Goal: Transaction & Acquisition: Obtain resource

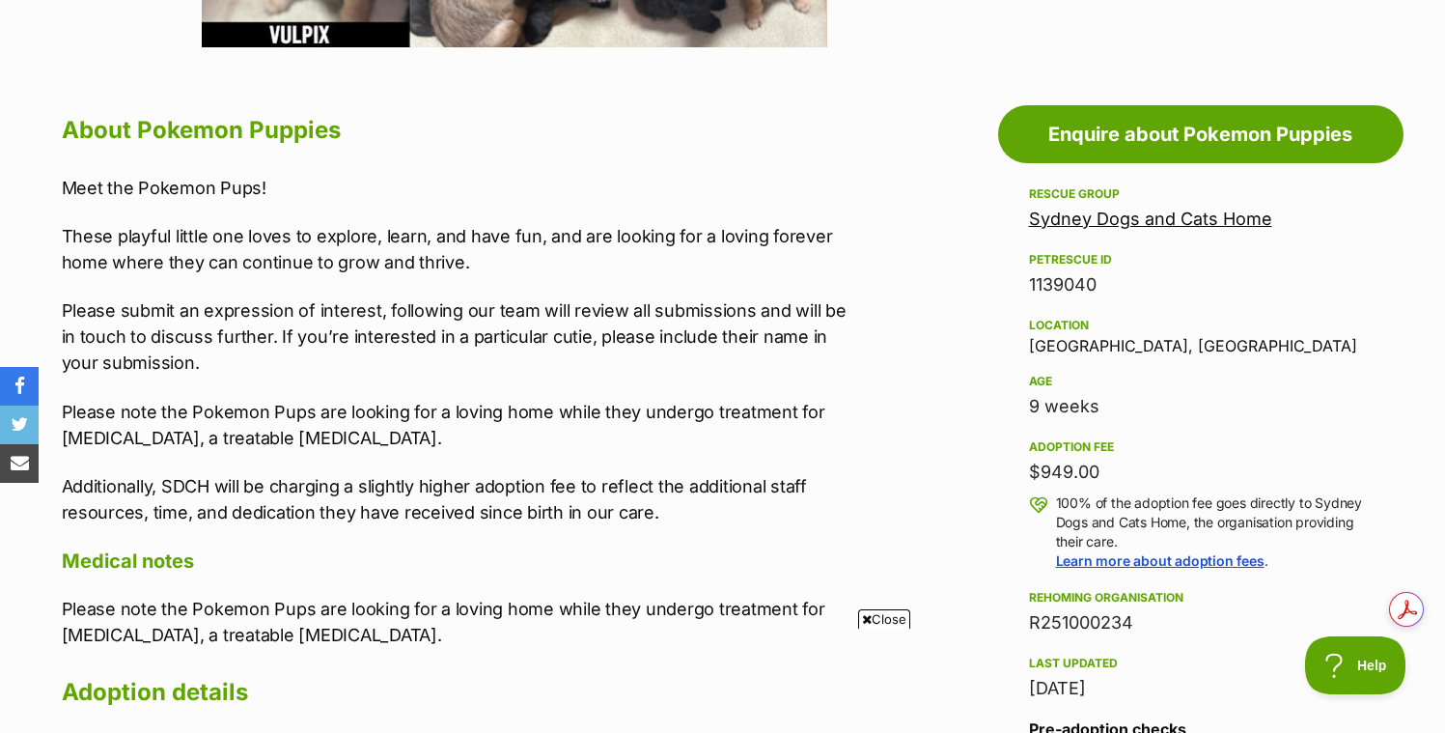
scroll to position [985, 0]
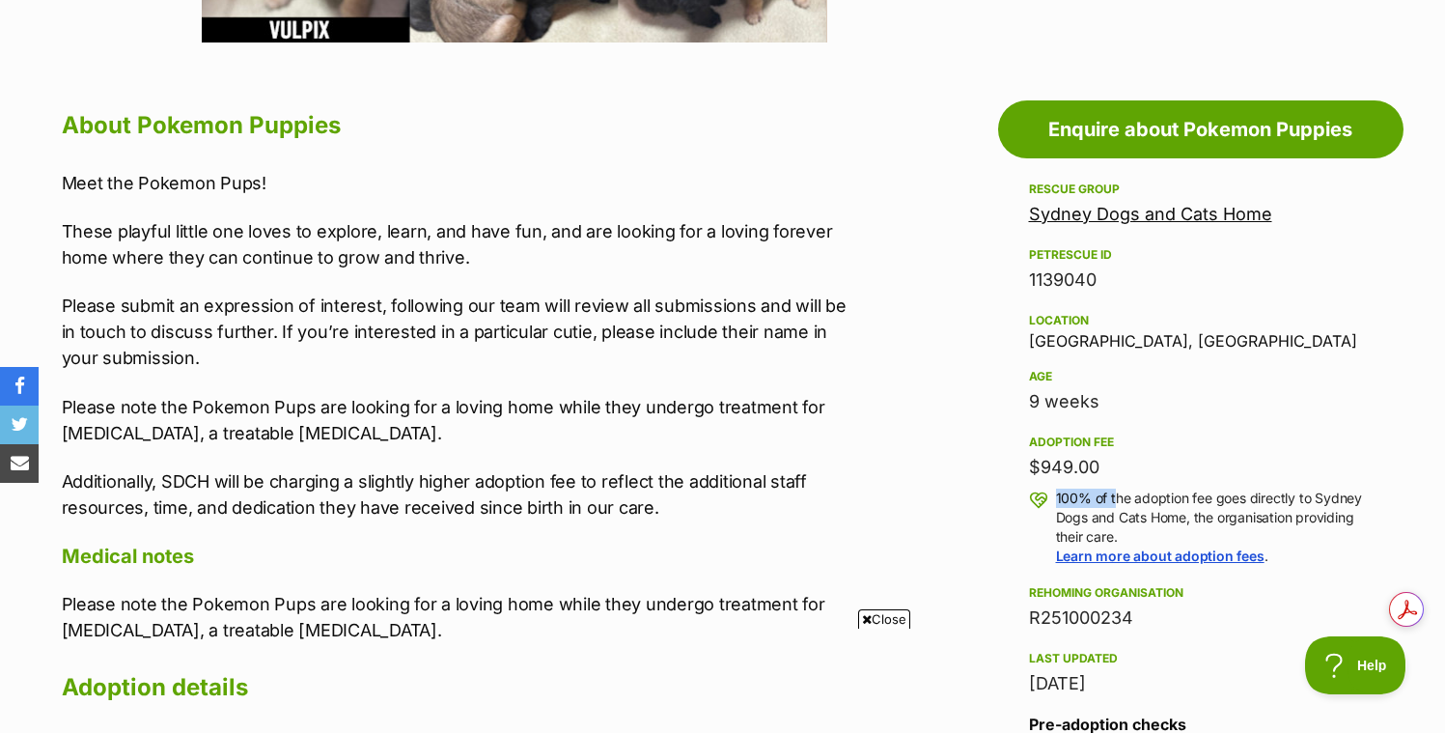
drag, startPoint x: 1111, startPoint y: 488, endPoint x: 1093, endPoint y: 471, distance: 24.6
click at [1092, 471] on div "Adoption fee $949.00 100% of the adoption fee goes directly to Sydney Dogs and …" at bounding box center [1201, 498] width 344 height 135
click at [1110, 467] on div "$949.00" at bounding box center [1201, 467] width 344 height 27
drag, startPoint x: 1091, startPoint y: 467, endPoint x: 1026, endPoint y: 463, distance: 64.8
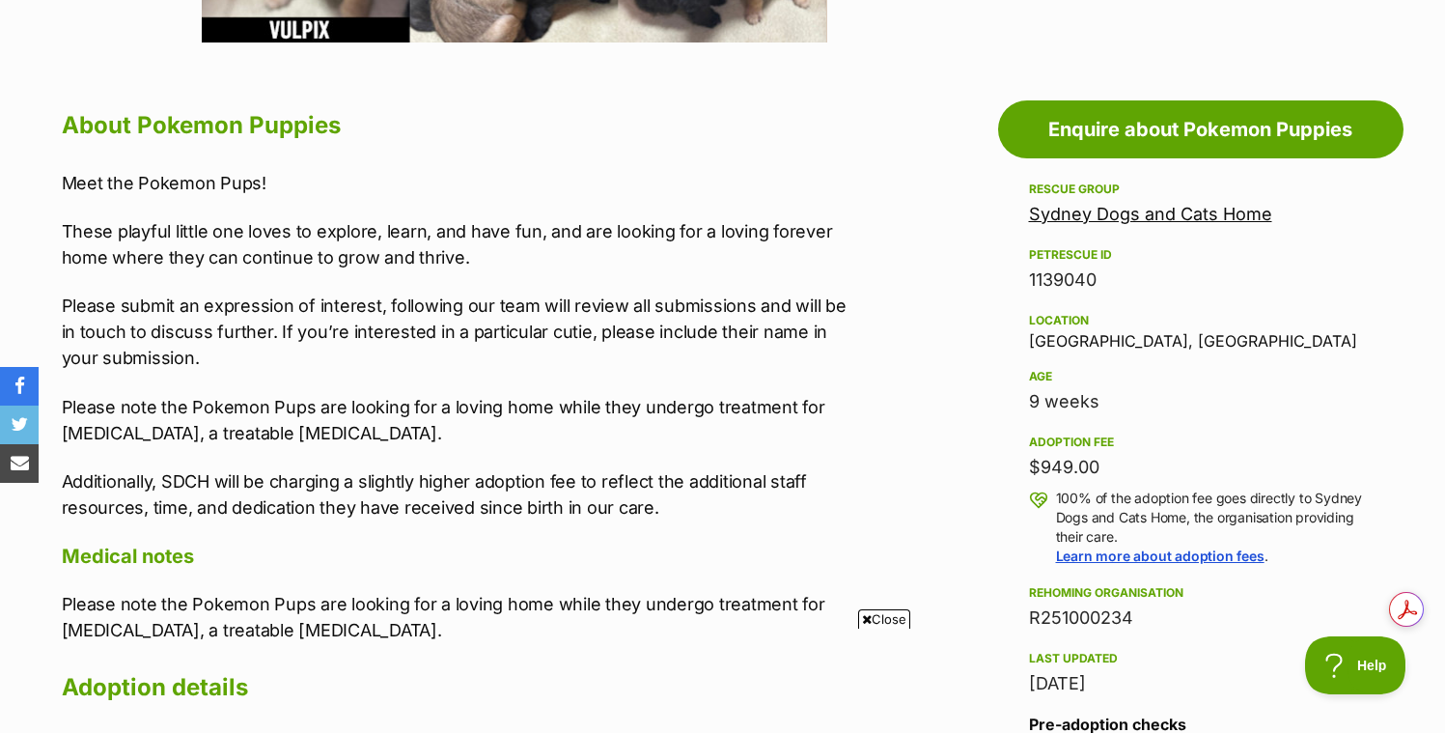
click at [1026, 463] on aside "Rescue group Sydney Dogs and Cats Home PetRescue ID 1139040 Location Strathfiel…" at bounding box center [1200, 551] width 405 height 747
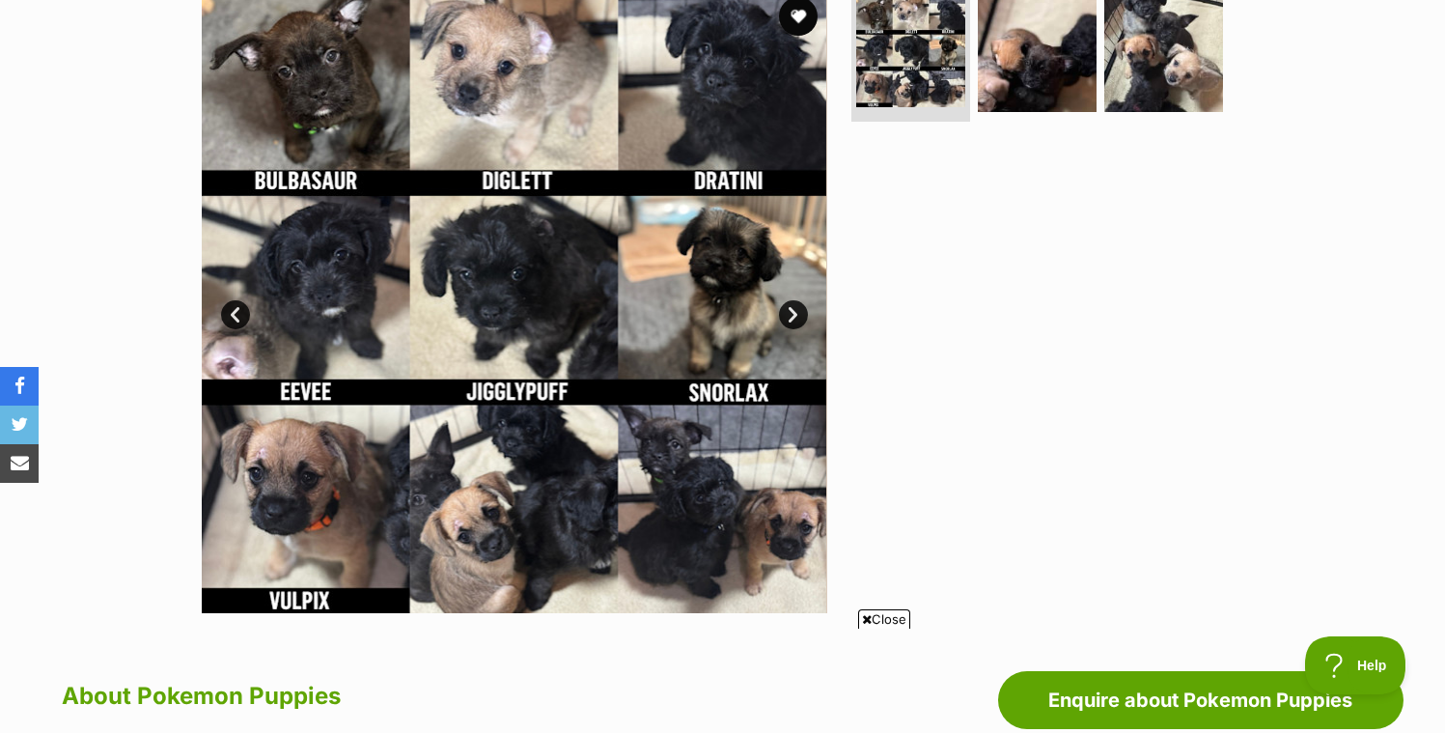
click at [286, 327] on img at bounding box center [515, 300] width 626 height 626
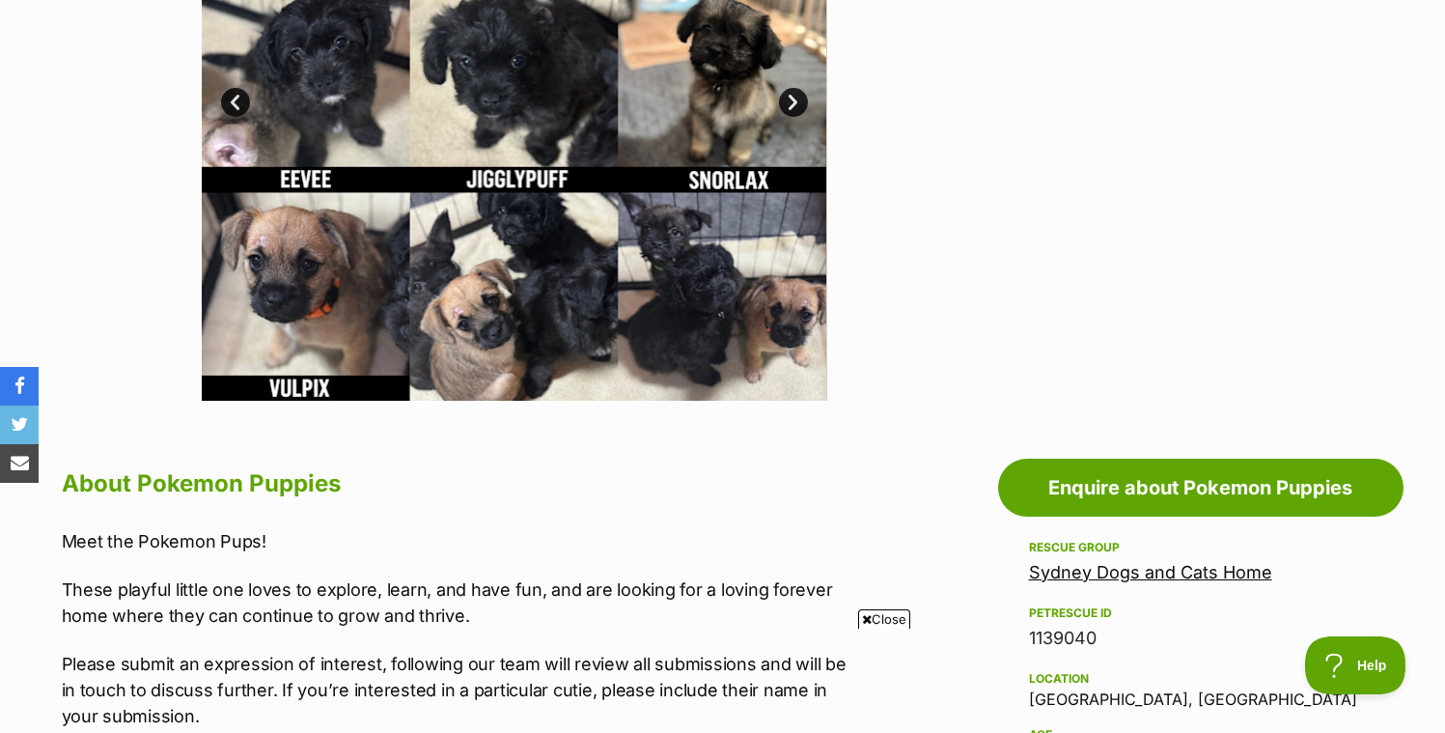
scroll to position [640, 0]
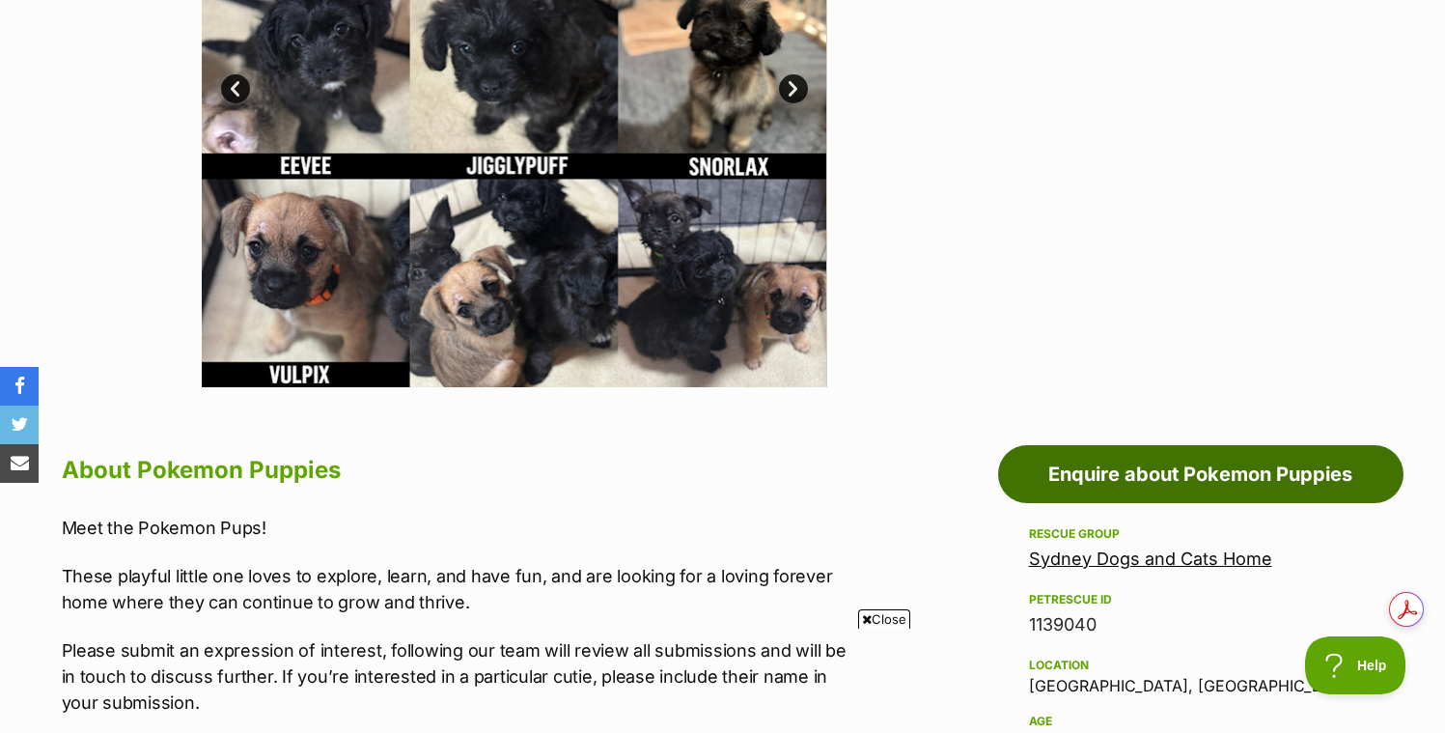
click at [1175, 471] on link "Enquire about Pokemon Puppies" at bounding box center [1200, 474] width 405 height 58
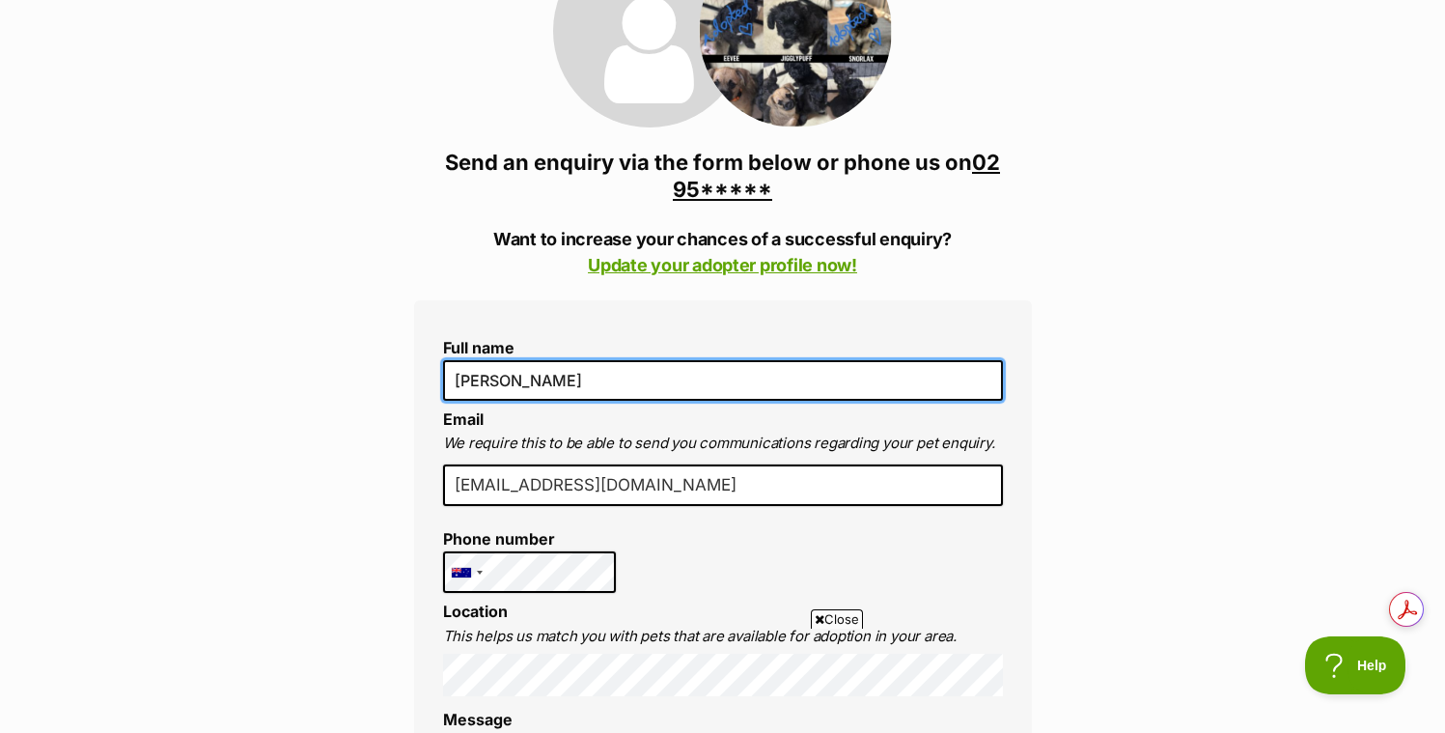
click at [712, 401] on input "[PERSON_NAME]" at bounding box center [723, 380] width 560 height 41
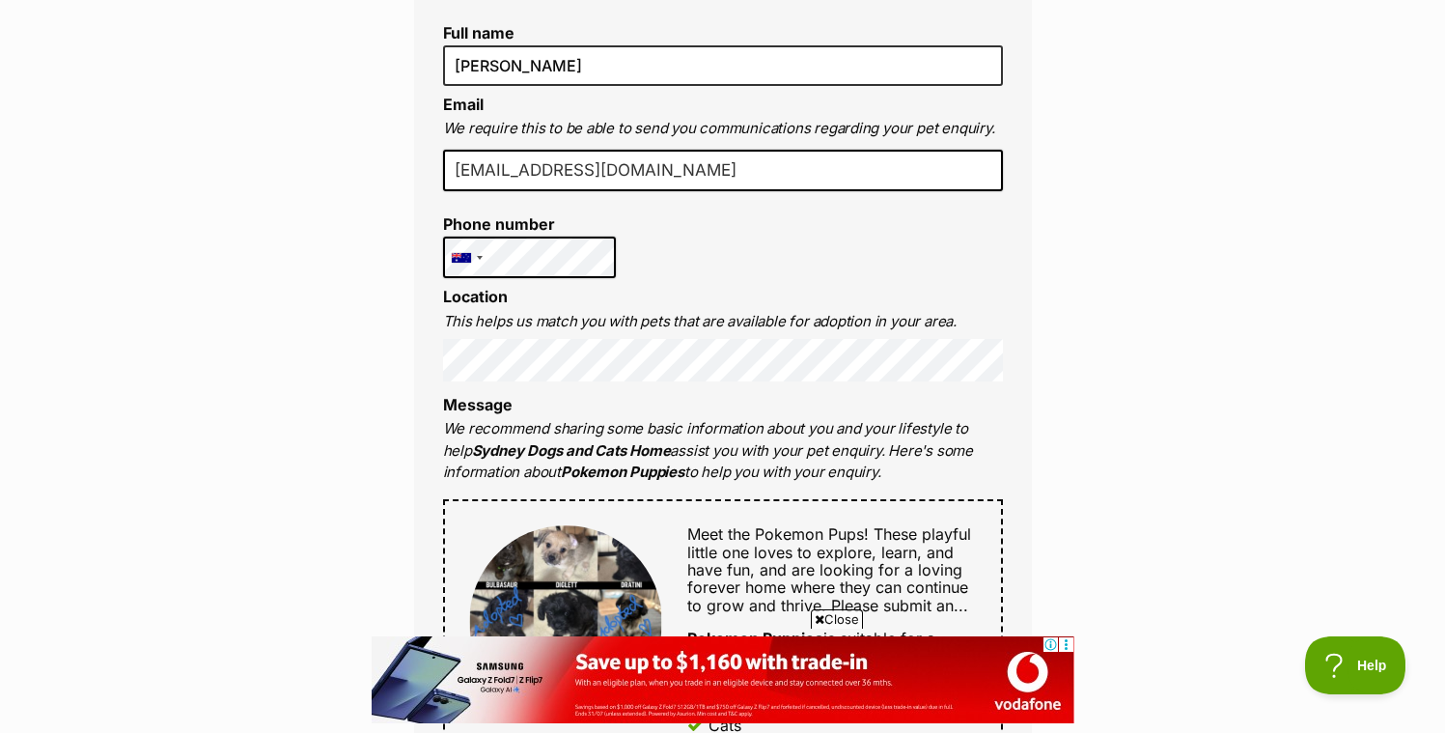
scroll to position [653, 0]
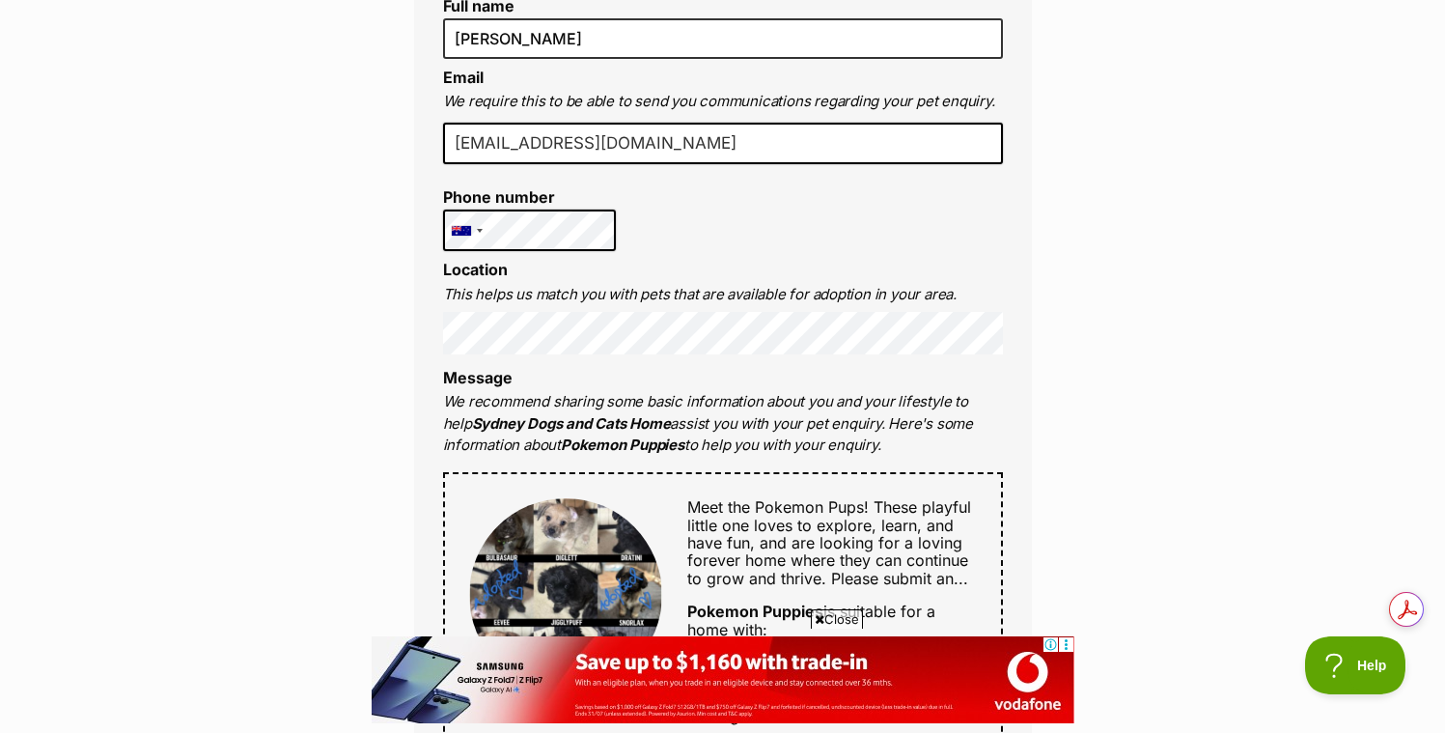
click at [1112, 488] on div "Enquire about Pokemon Puppies 02 9587 9611 Send an enquiry via the form below o…" at bounding box center [722, 659] width 1445 height 2273
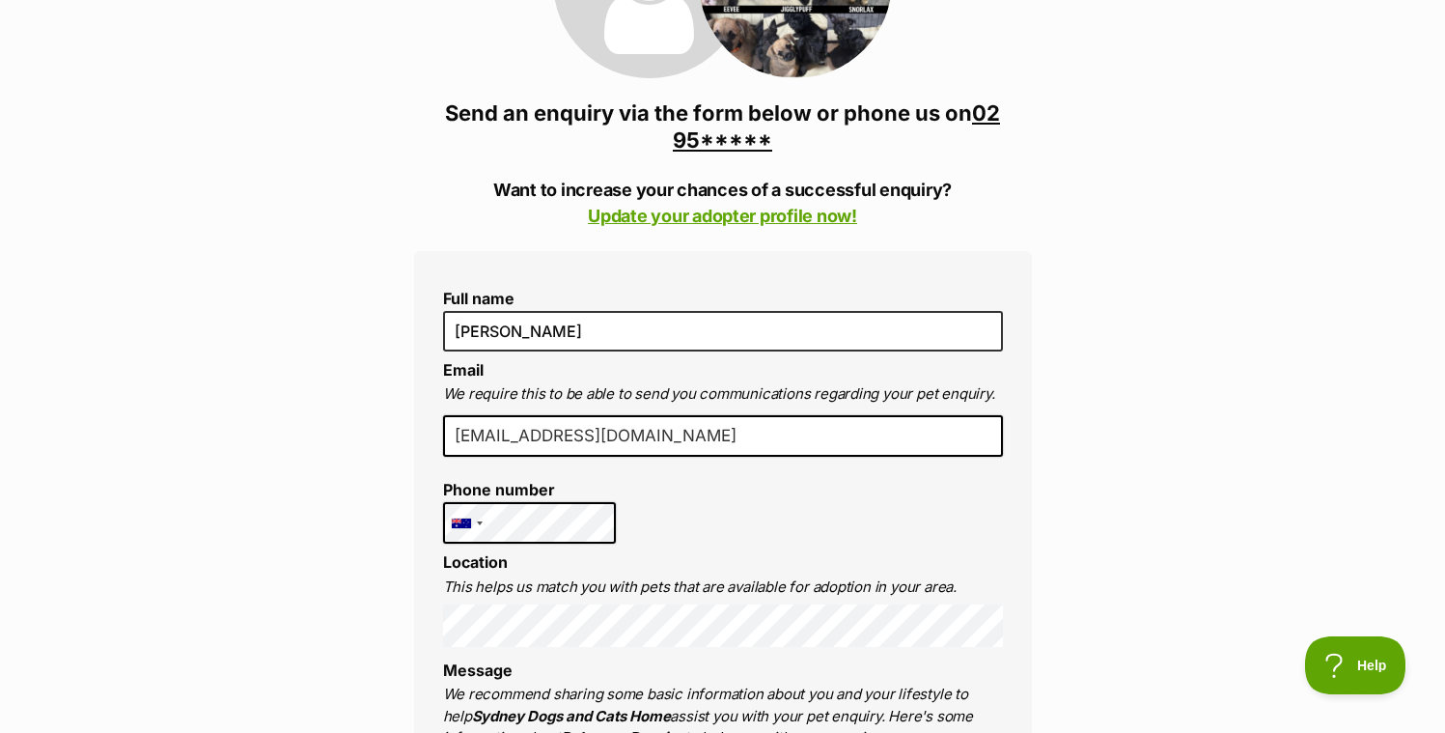
scroll to position [0, 0]
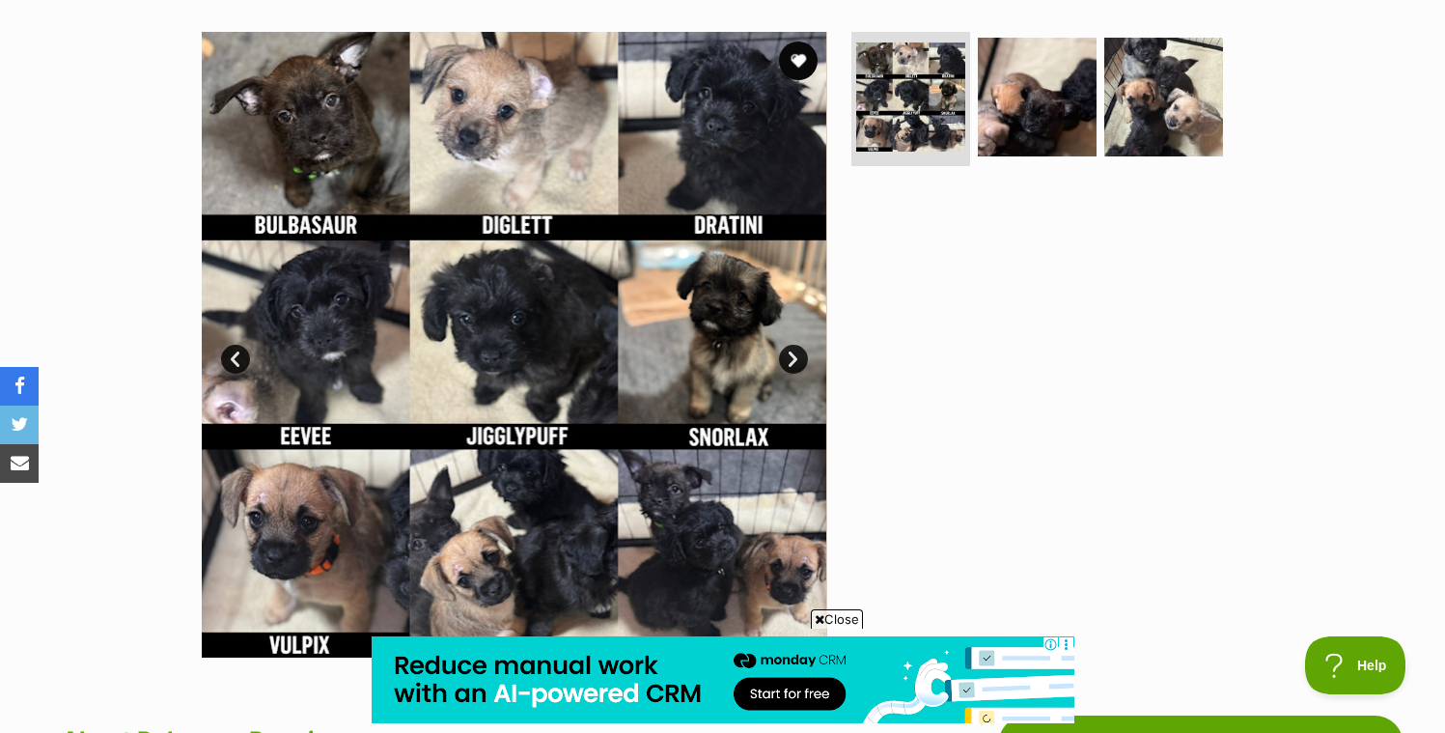
click at [742, 144] on img at bounding box center [515, 345] width 626 height 626
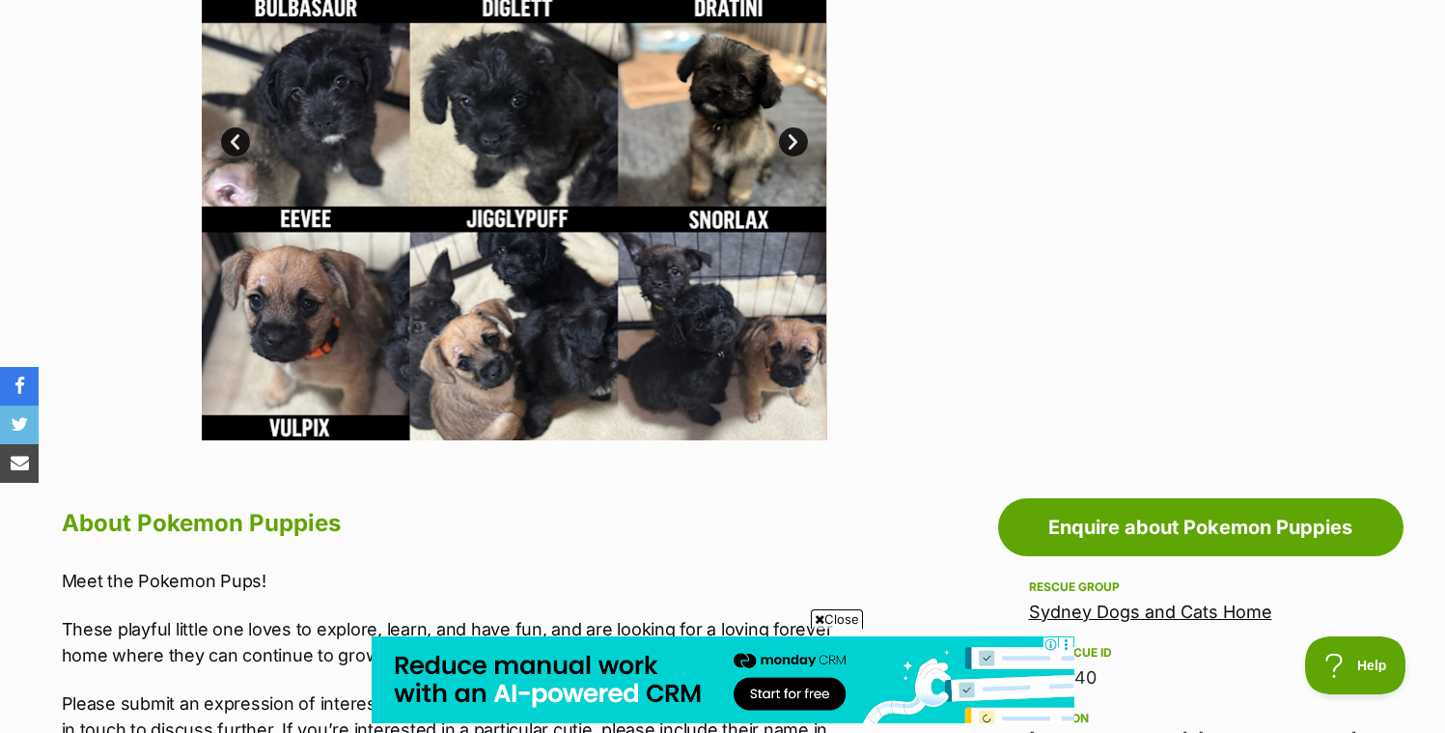
scroll to position [605, 0]
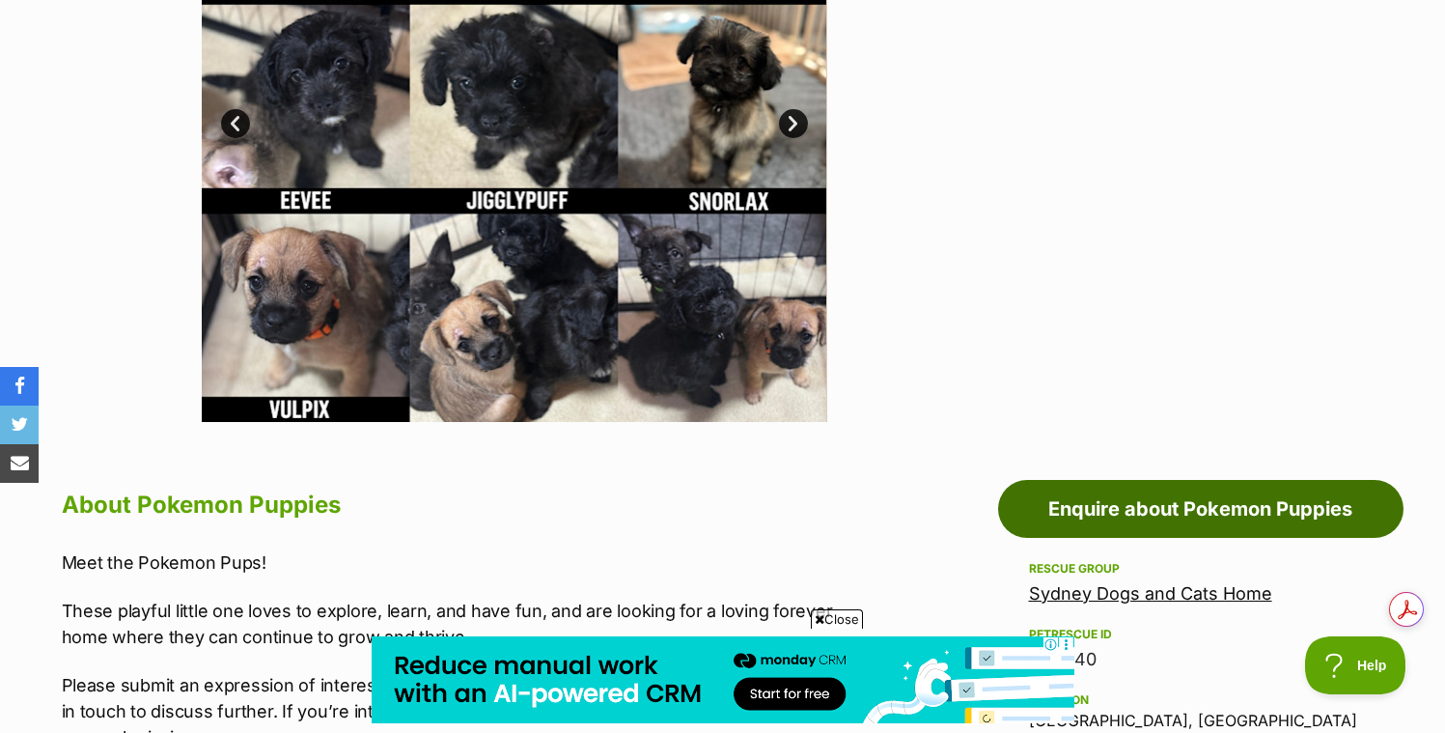
click at [1163, 509] on link "Enquire about Pokemon Puppies" at bounding box center [1200, 509] width 405 height 58
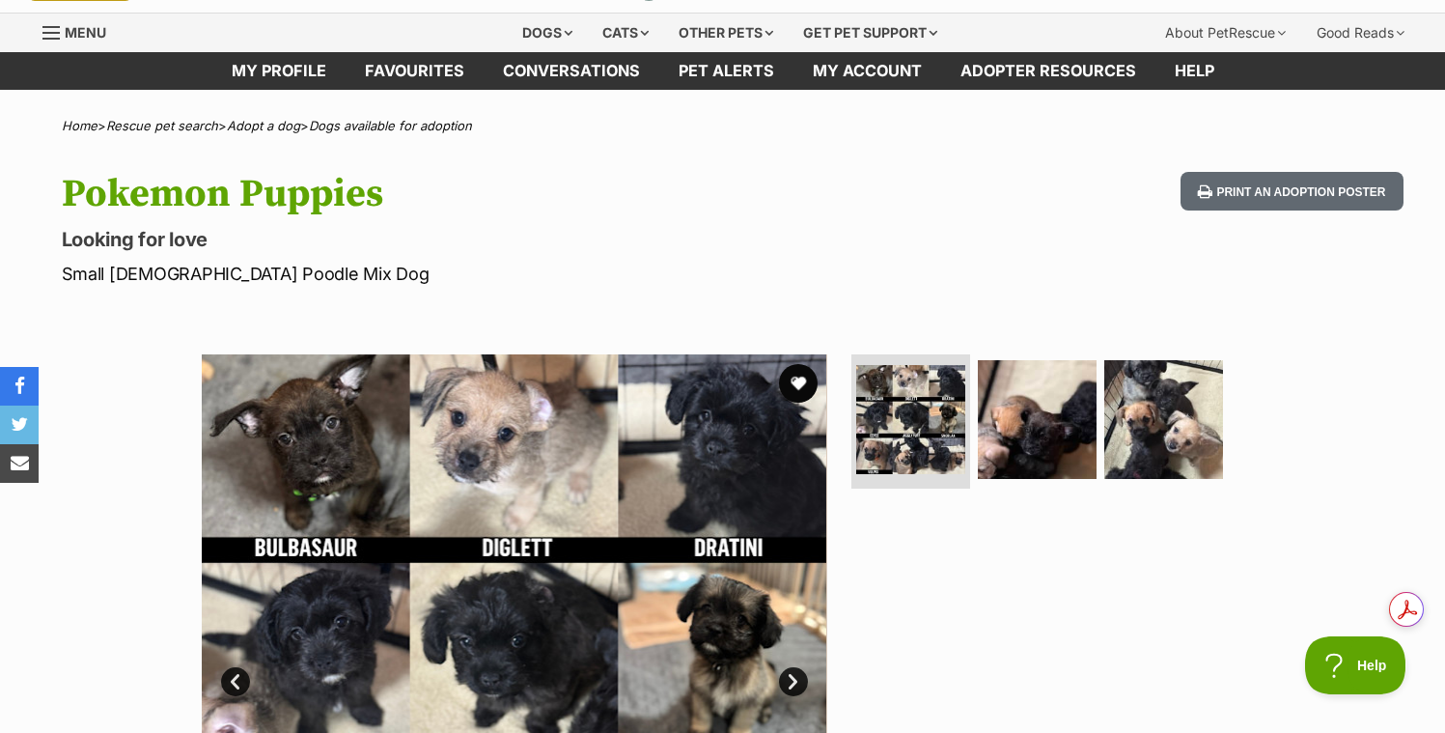
scroll to position [15, 0]
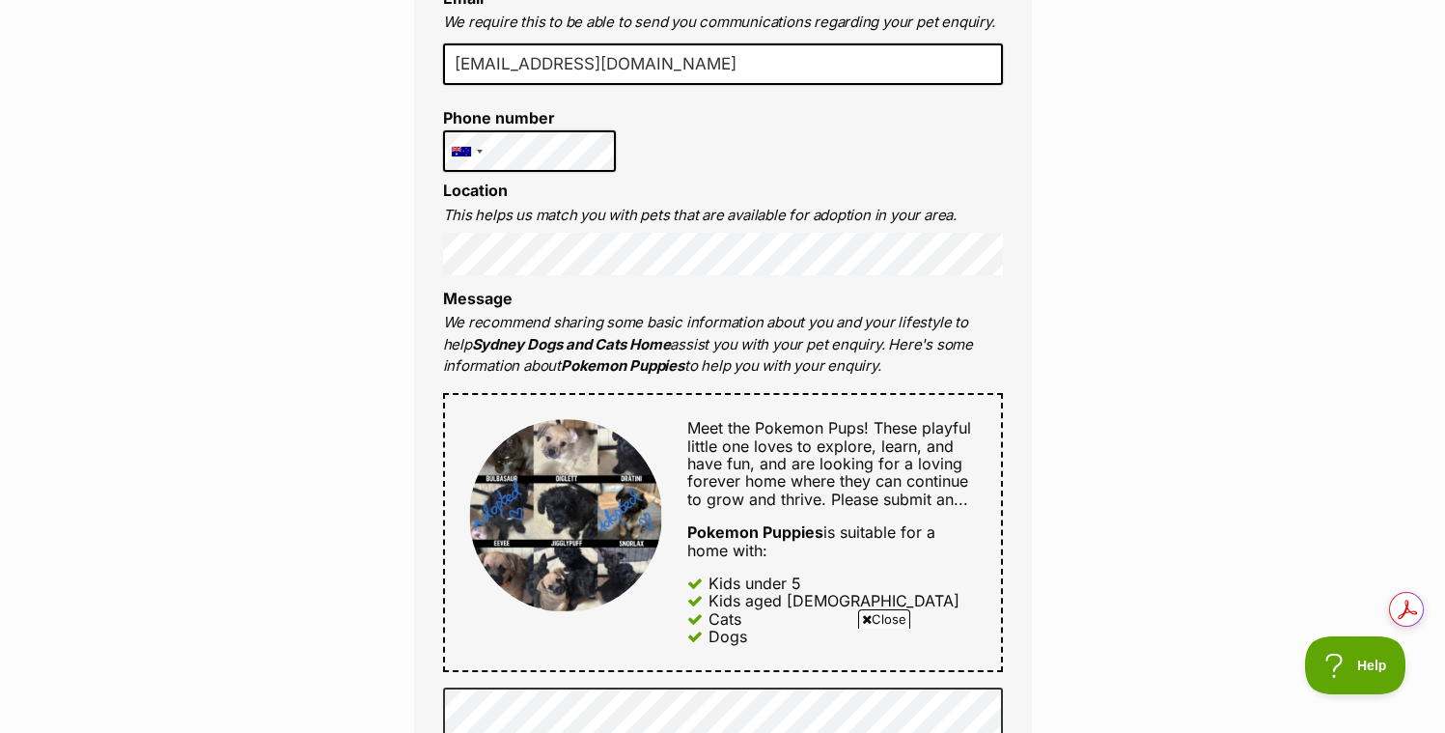
scroll to position [745, 0]
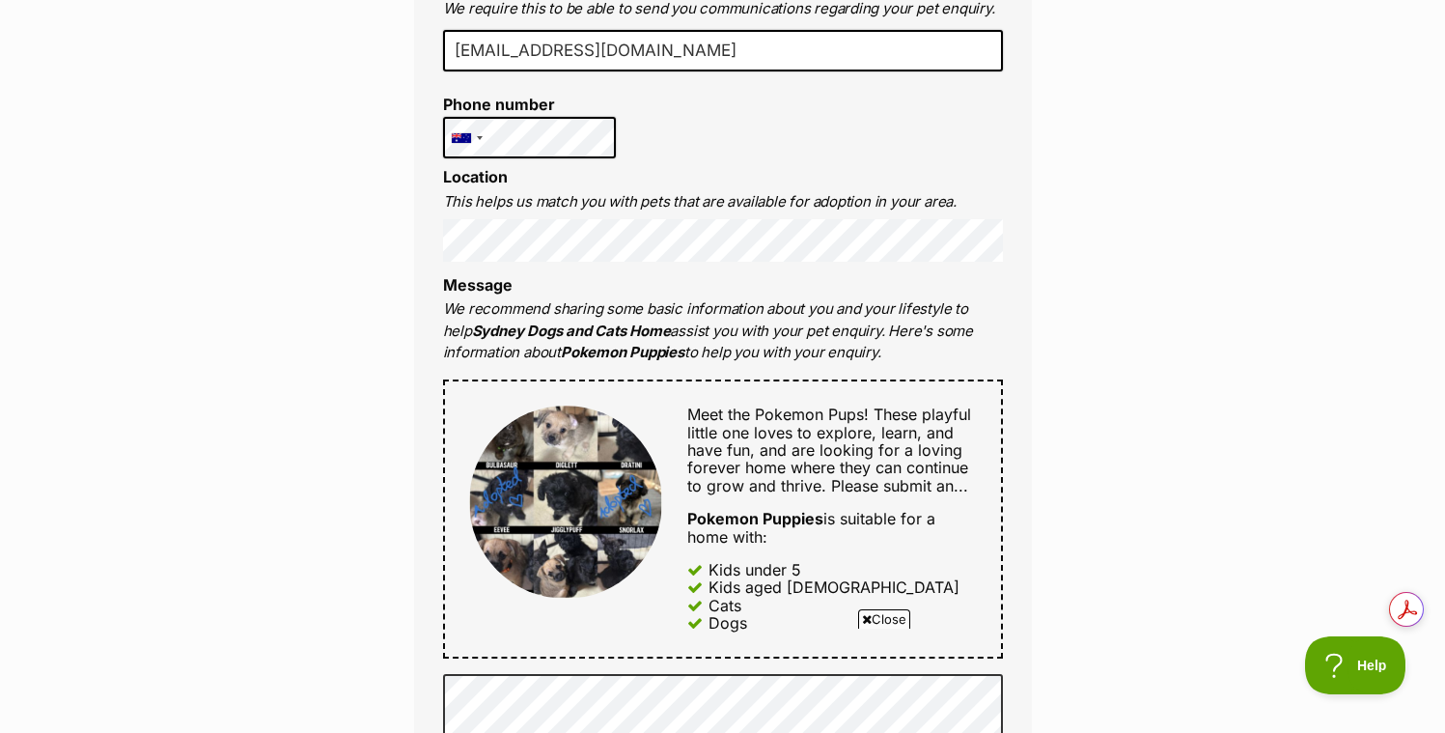
click at [336, 490] on div "Enquire about Pokemon Puppies 02 9587 9611 Send an enquiry via the form below o…" at bounding box center [722, 566] width 1445 height 2273
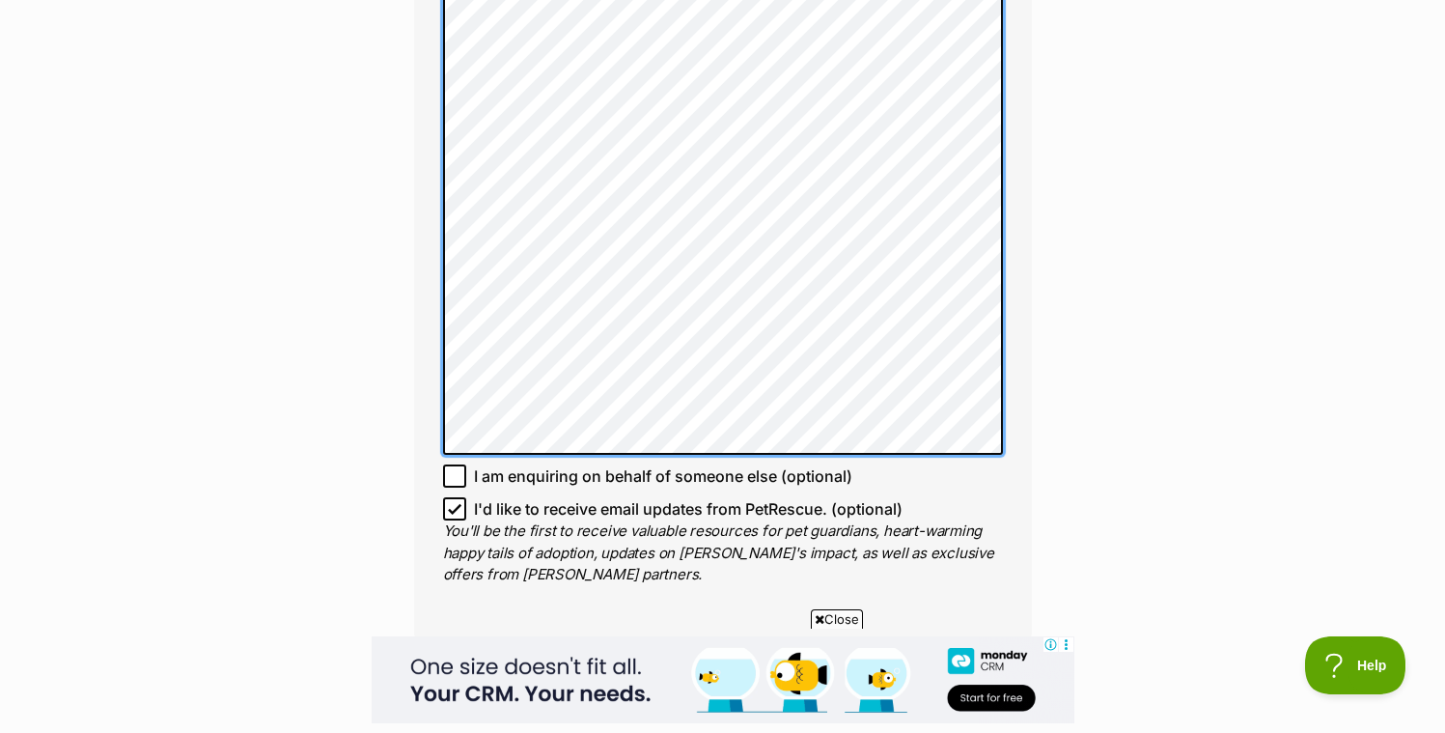
scroll to position [1542, 0]
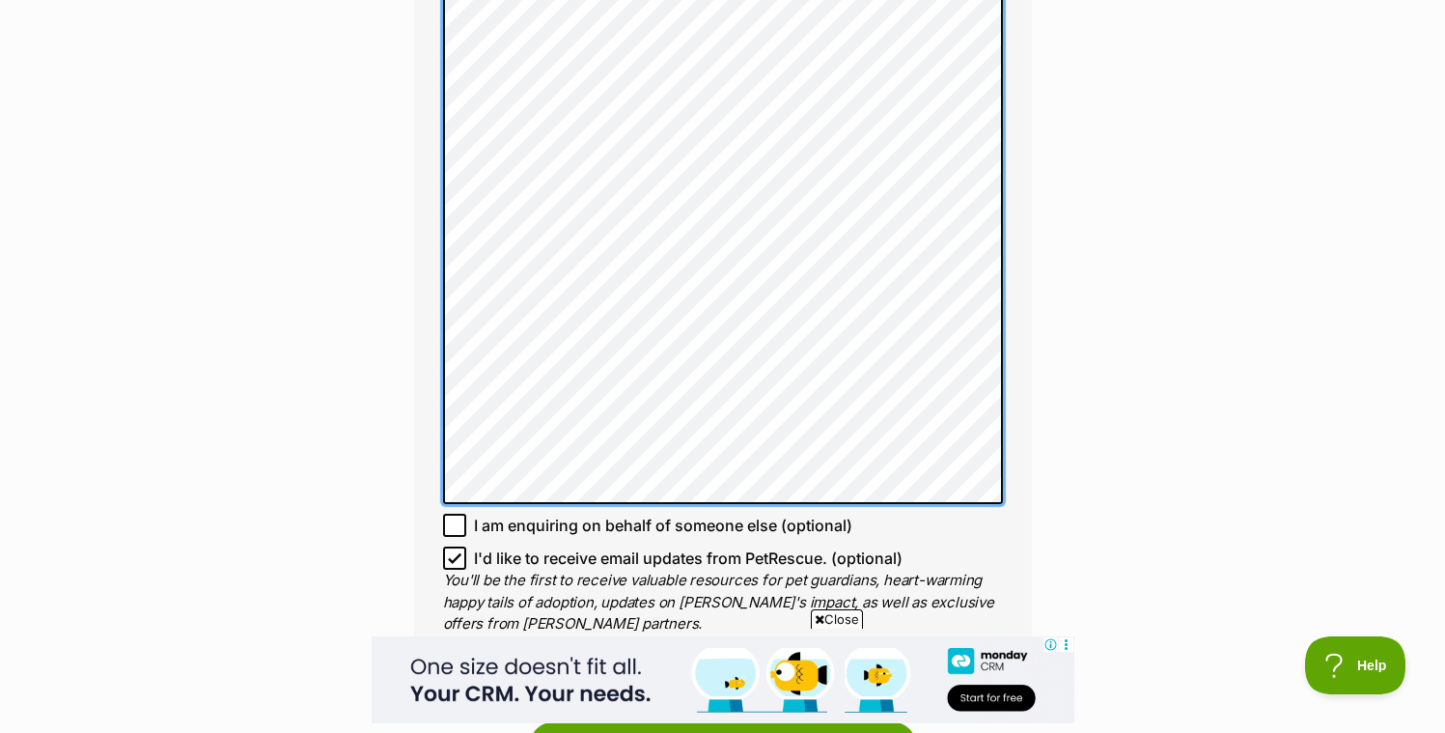
scroll to position [1491, 0]
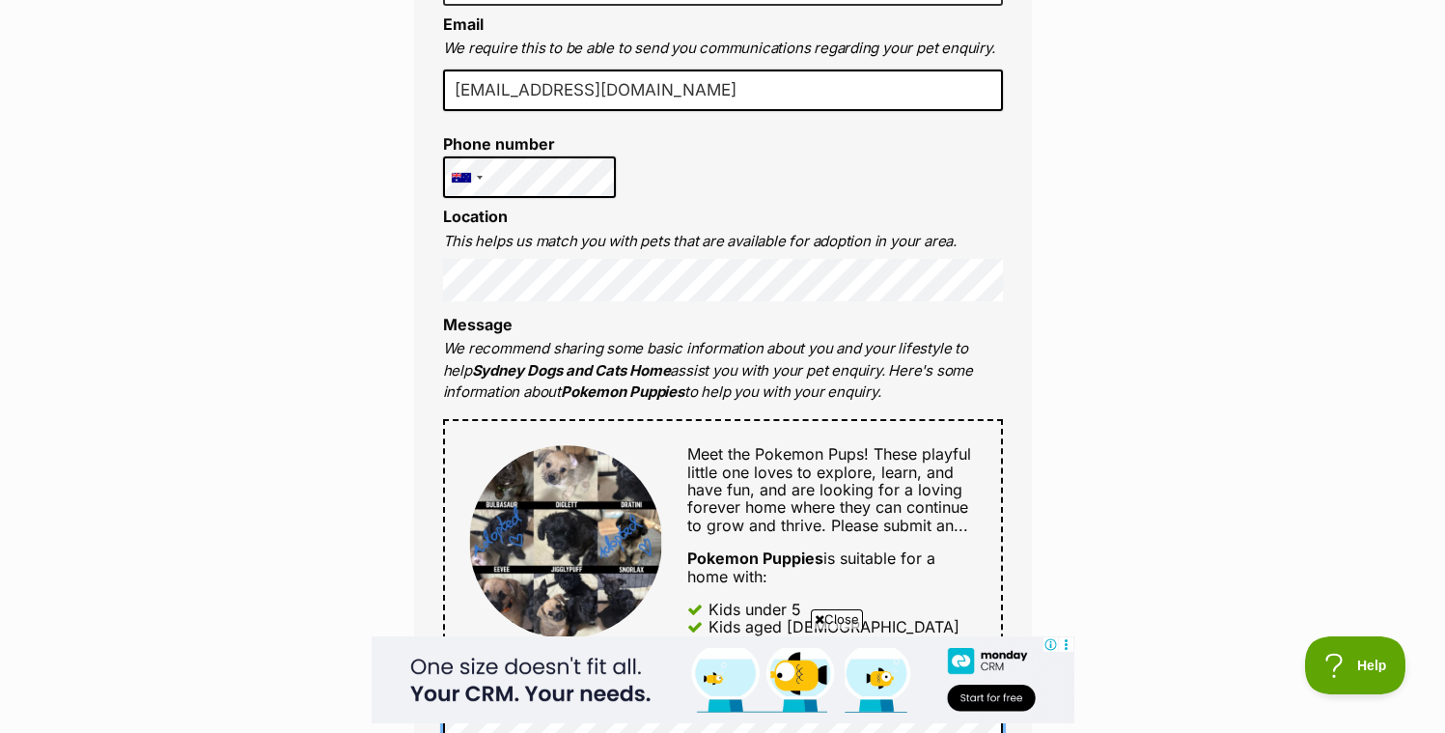
click at [415, 508] on div "Full name [PERSON_NAME] Email We require this to be able to send you communicat…" at bounding box center [723, 687] width 618 height 1565
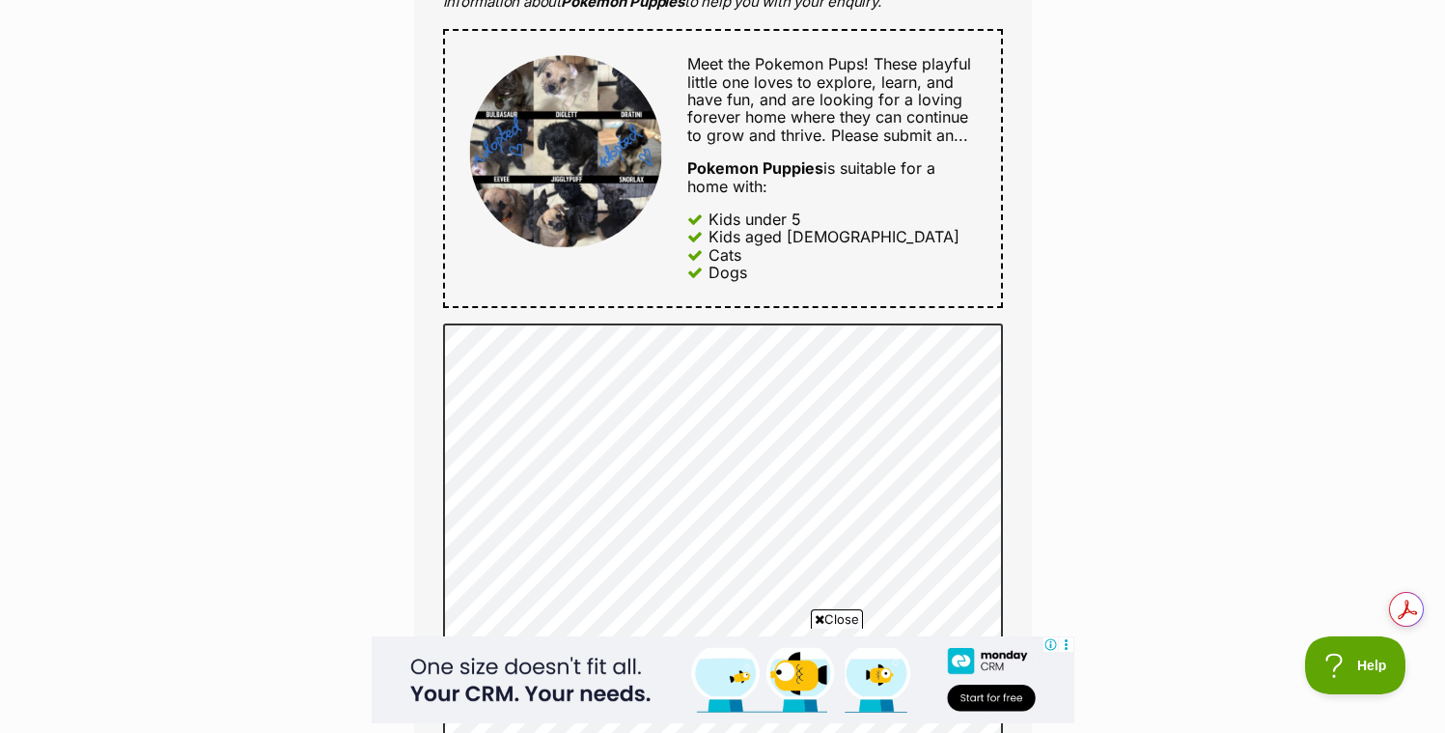
click at [289, 483] on div "Enquire about Pokemon Puppies 02 9587 9611 Send an enquiry via the form below o…" at bounding box center [722, 368] width 1445 height 2576
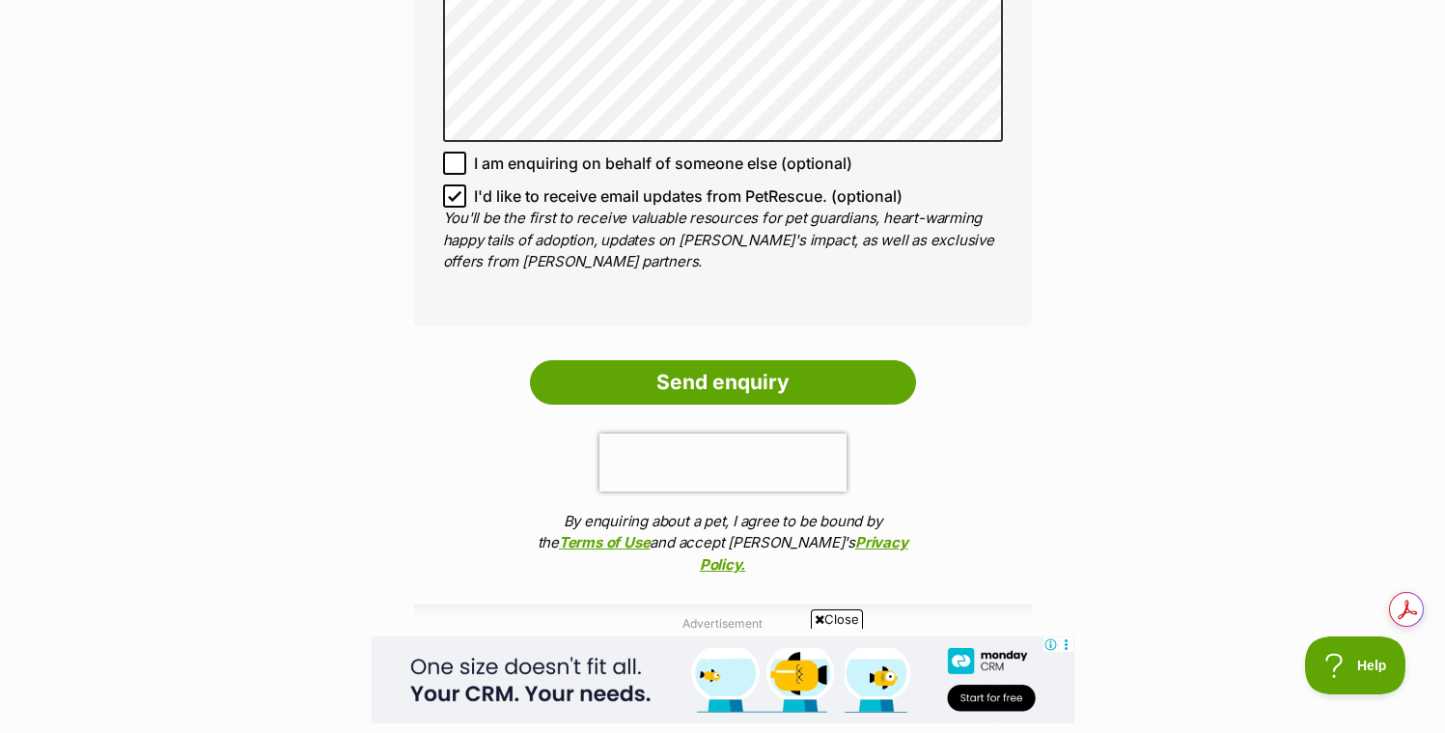
scroll to position [1850, 0]
click at [454, 204] on icon at bounding box center [455, 197] width 14 height 14
click at [454, 209] on input "I'd like to receive email updates from PetRescue. (optional)" at bounding box center [454, 196] width 23 height 23
checkbox input "false"
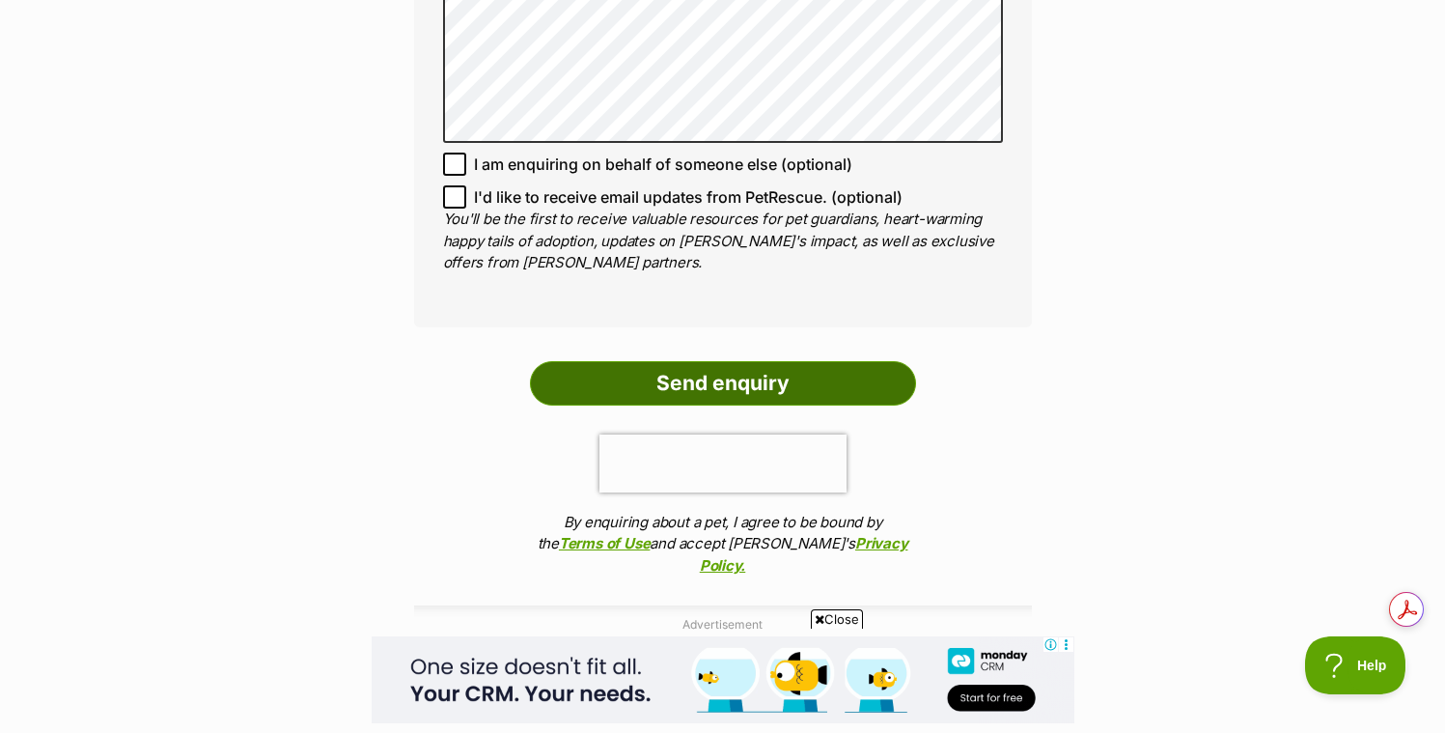
click at [625, 405] on input "Send enquiry" at bounding box center [723, 383] width 386 height 44
